Goal: Find specific page/section: Find specific page/section

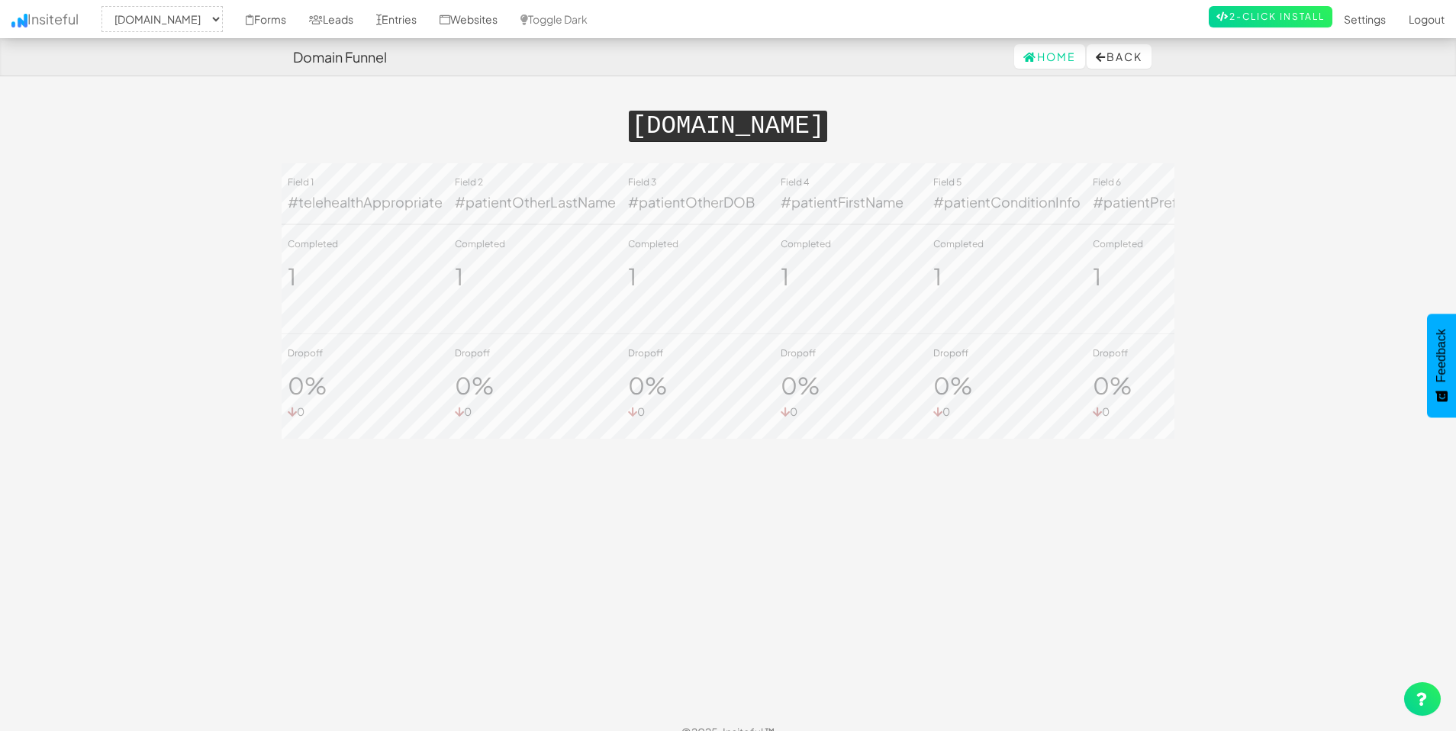
select select "2385"
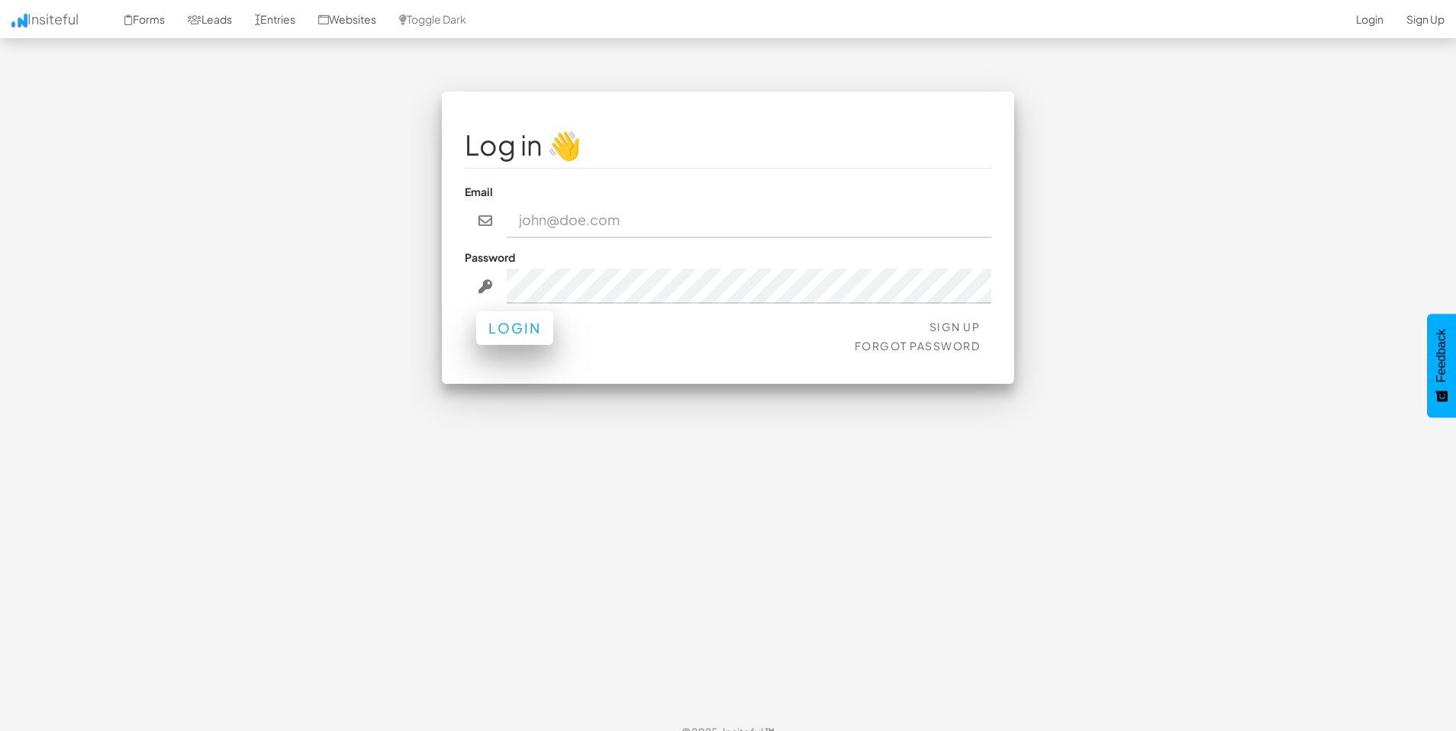
type input "[EMAIL_ADDRESS][DOMAIN_NAME]"
click at [494, 331] on button "Login" at bounding box center [514, 328] width 77 height 34
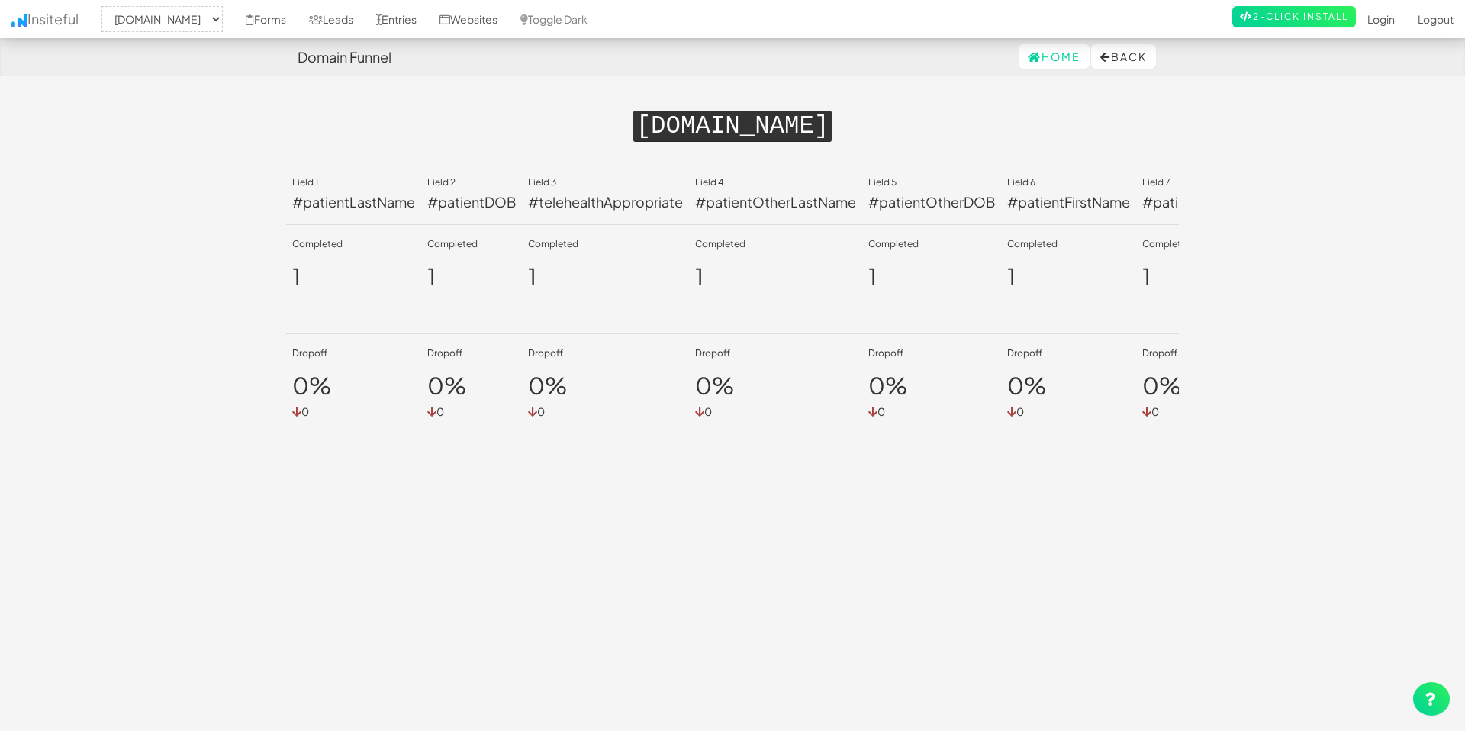
select select "2385"
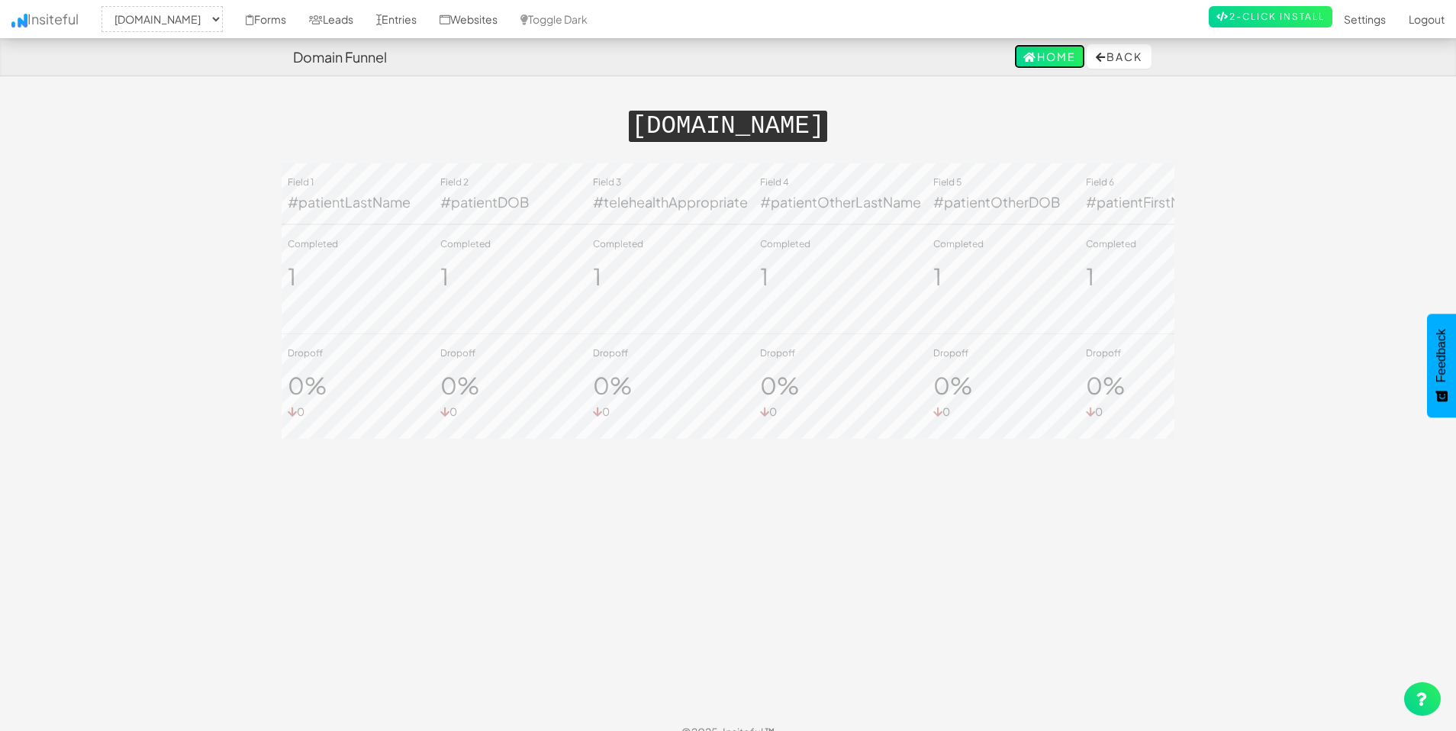
click at [1036, 60] on link "Home" at bounding box center [1049, 56] width 71 height 24
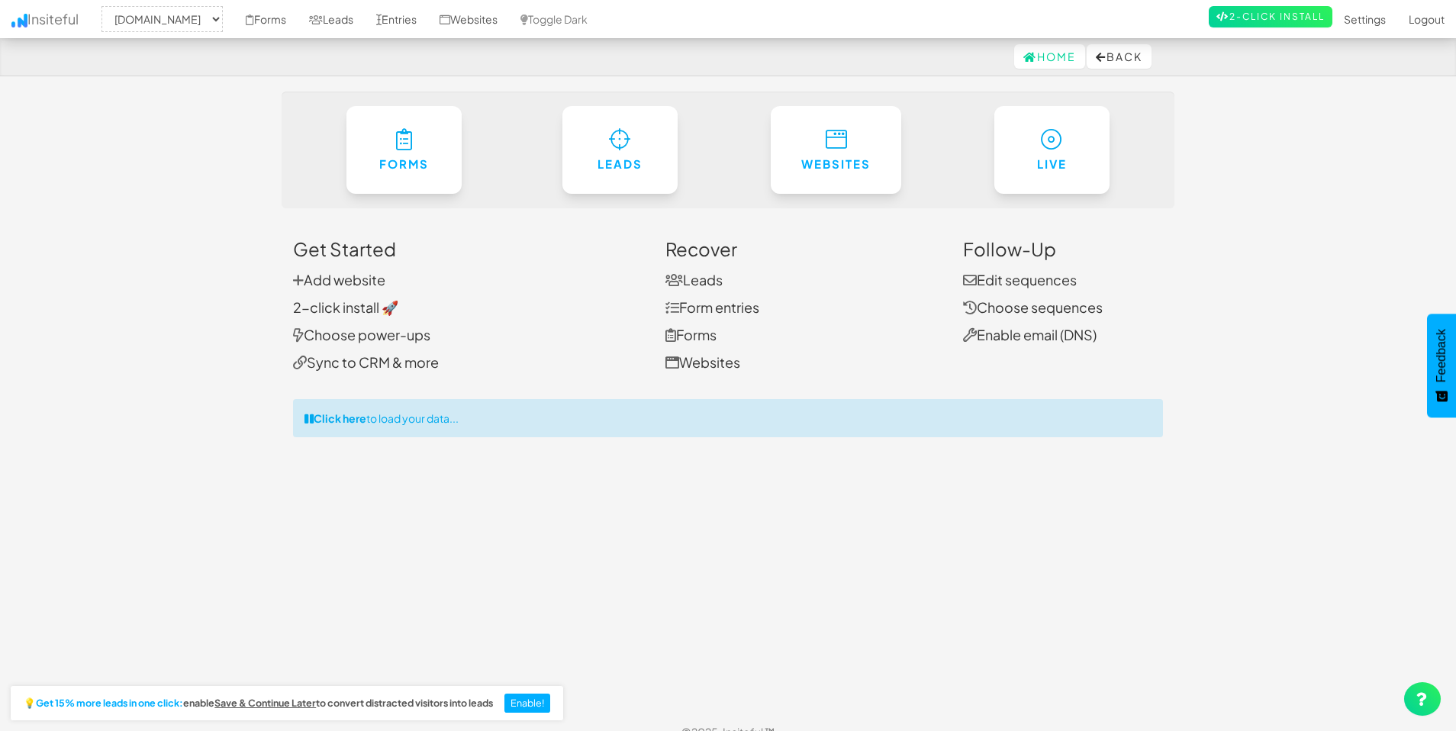
select select "2385"
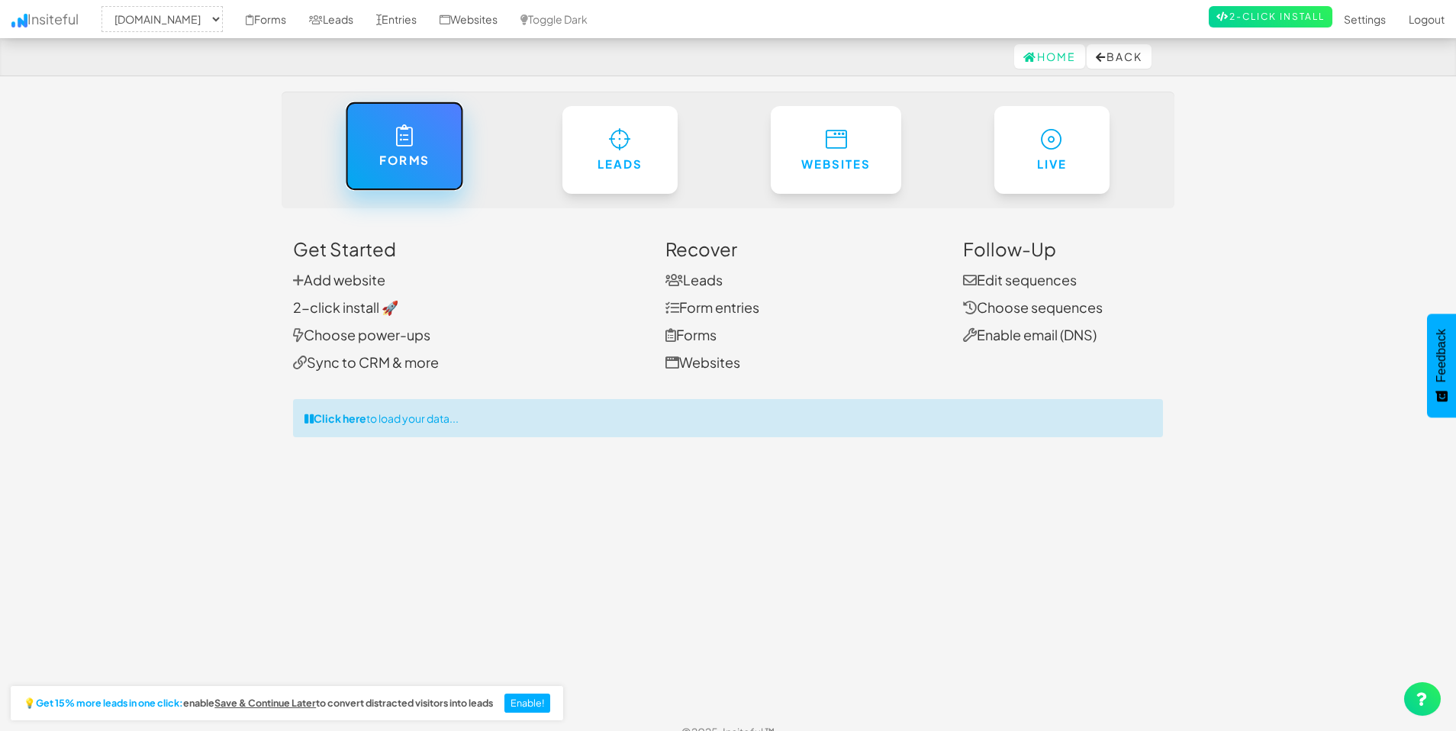
click at [446, 146] on link "Forms" at bounding box center [404, 145] width 118 height 89
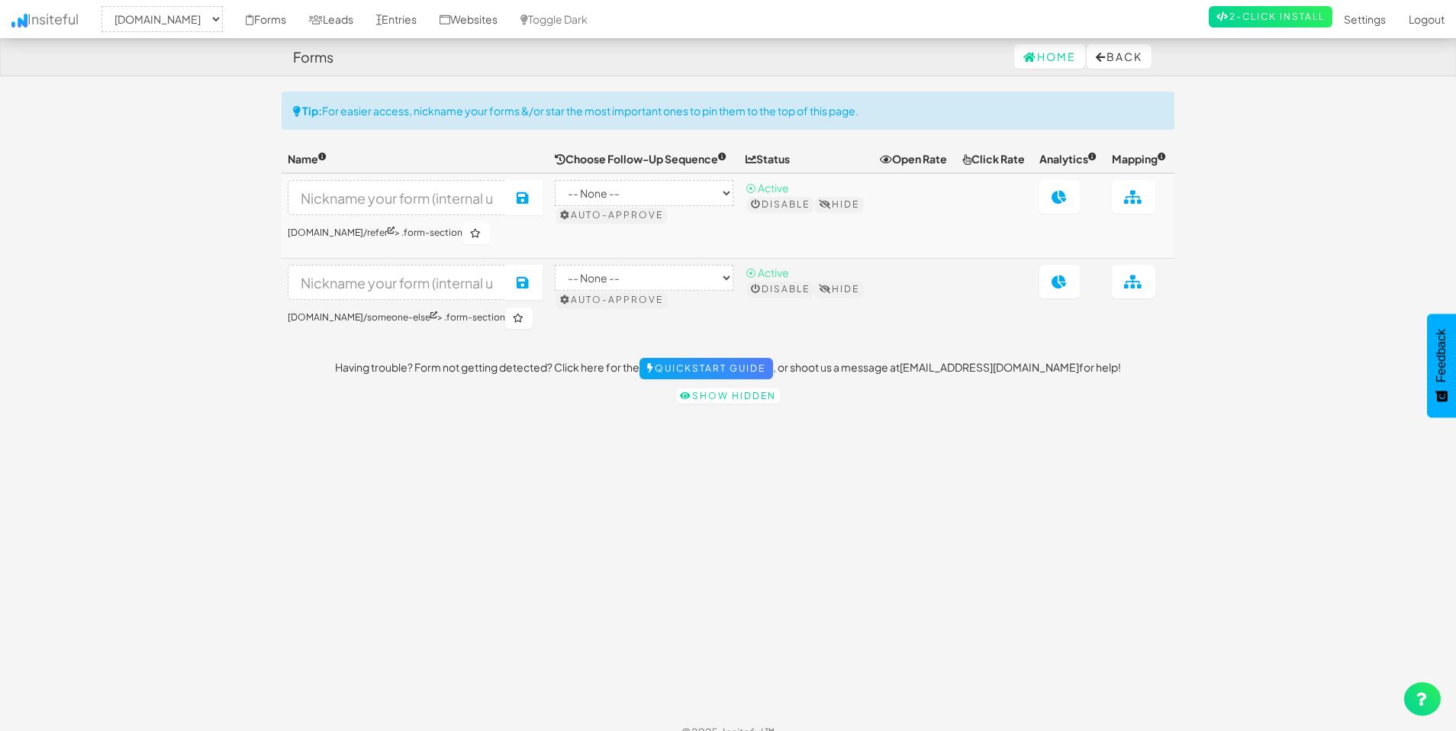
select select "2385"
click at [1059, 204] on icon at bounding box center [1059, 197] width 16 height 14
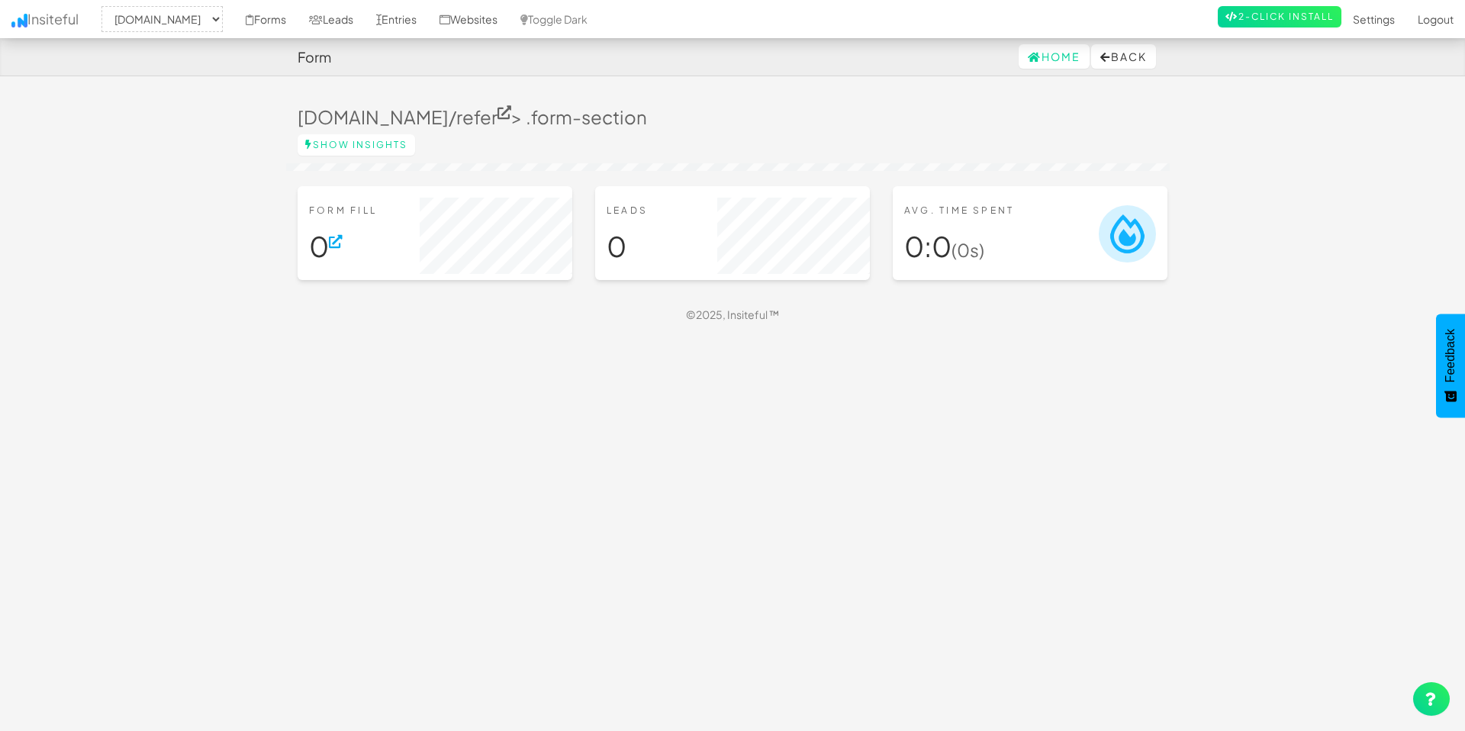
select select "2385"
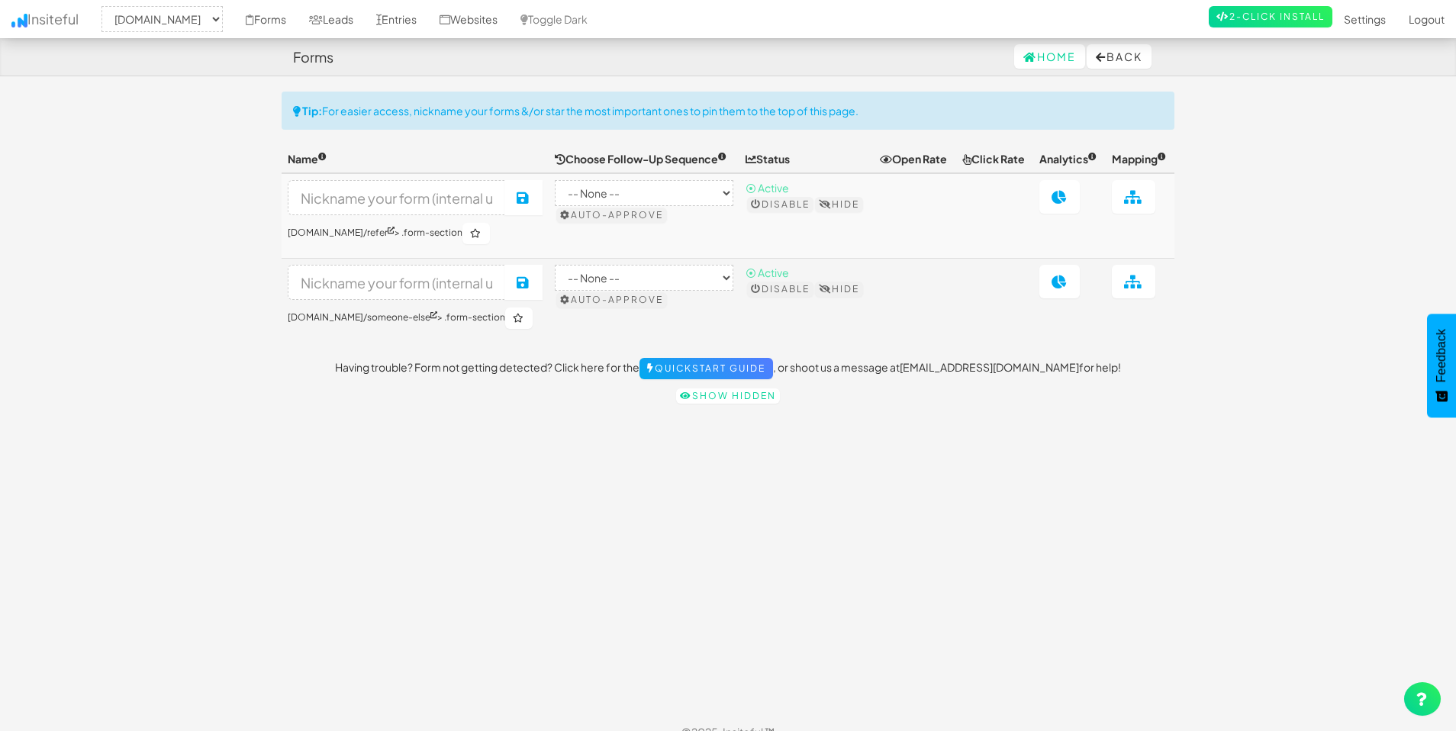
select select "2385"
click at [1060, 288] on icon at bounding box center [1059, 282] width 16 height 14
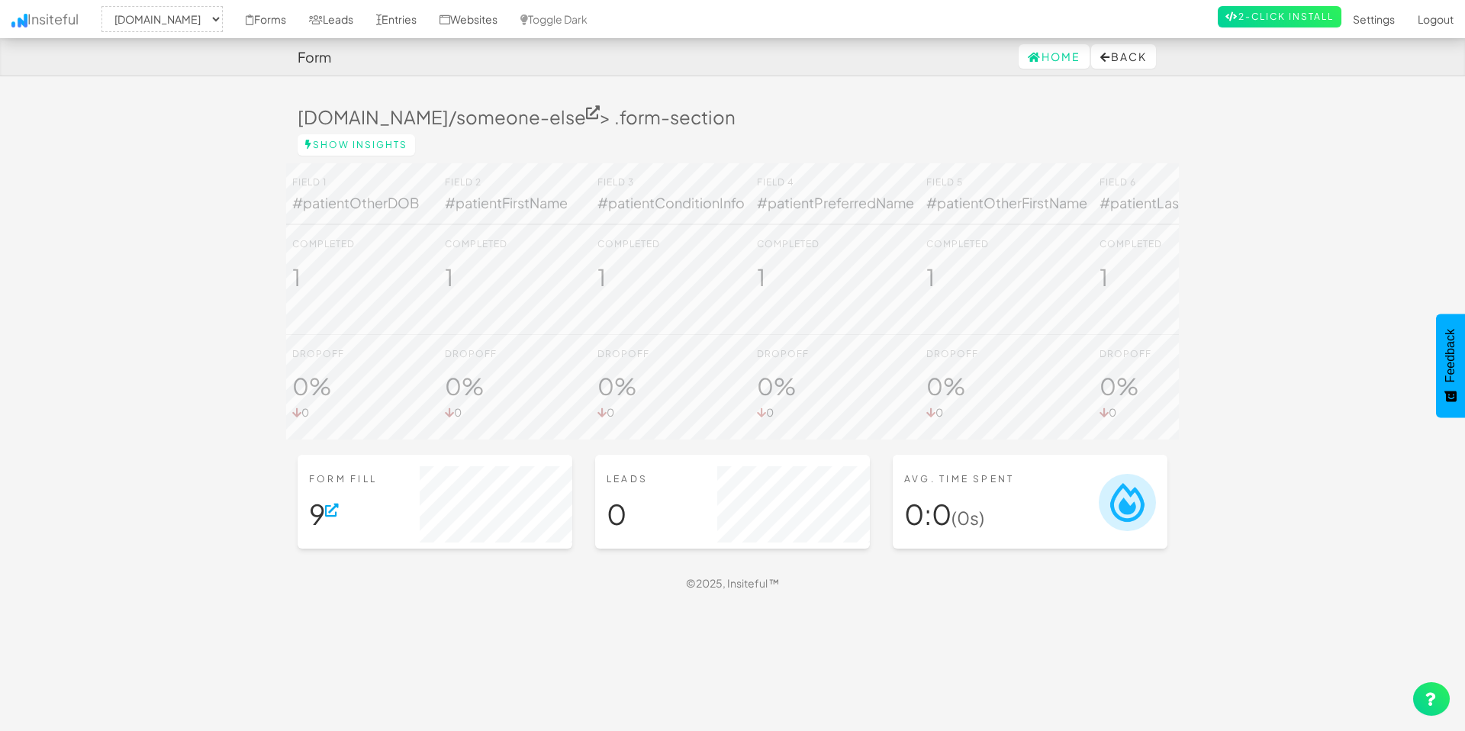
select select "2385"
click at [313, 528] on h1 "9" at bounding box center [435, 514] width 252 height 31
click at [338, 517] on icon at bounding box center [332, 511] width 14 height 14
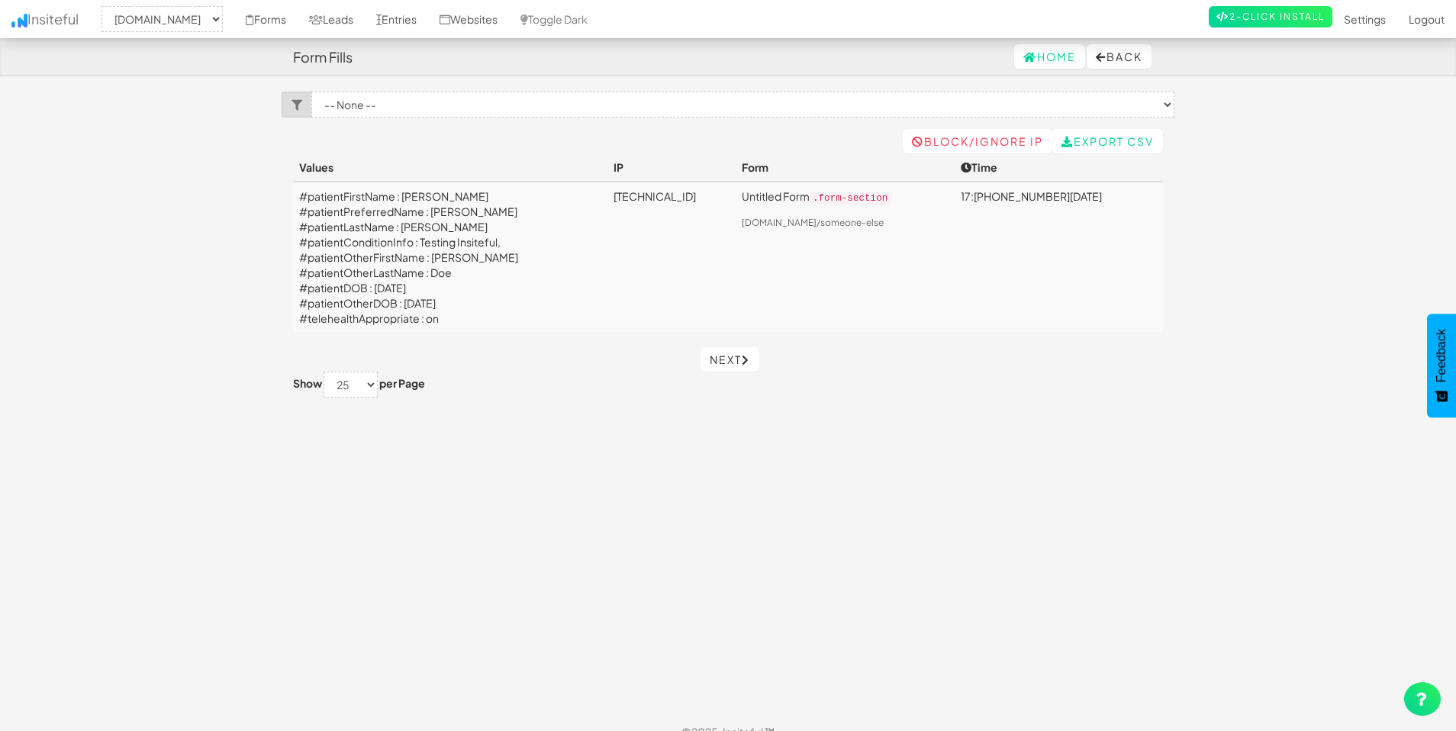
select select "2385"
click at [1138, 60] on button "Back" at bounding box center [1118, 56] width 65 height 24
